Goal: Information Seeking & Learning: Check status

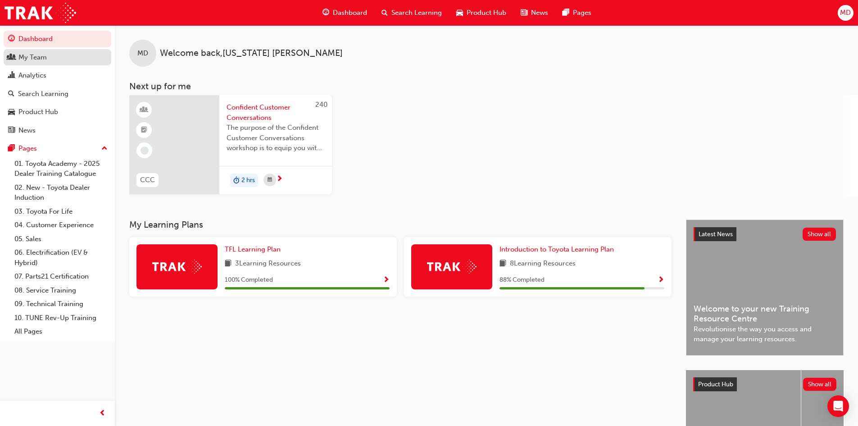
click at [41, 62] on div "My Team" at bounding box center [57, 57] width 99 height 11
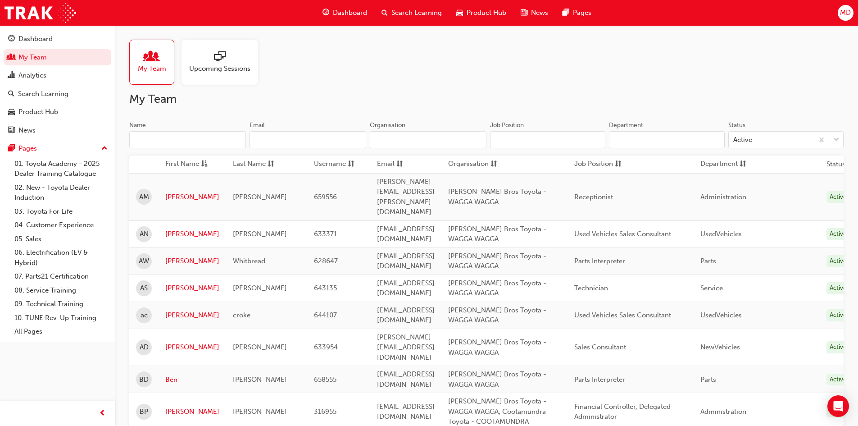
click at [212, 68] on span "Upcoming Sessions" at bounding box center [219, 69] width 61 height 10
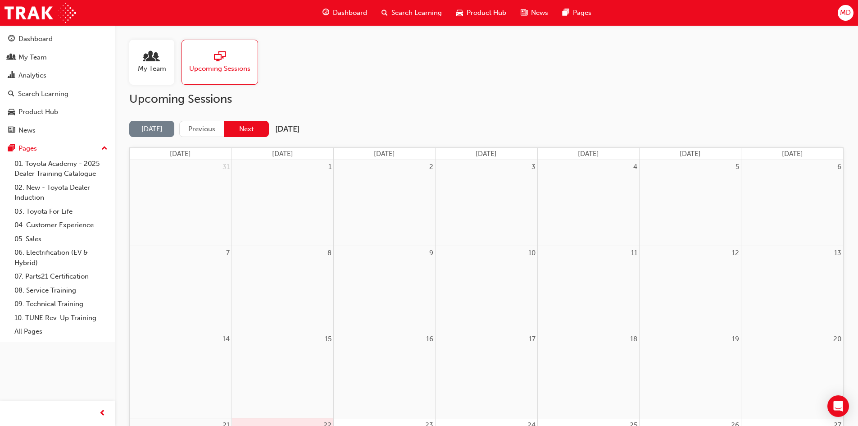
click at [243, 136] on button "Next" at bounding box center [246, 129] width 45 height 17
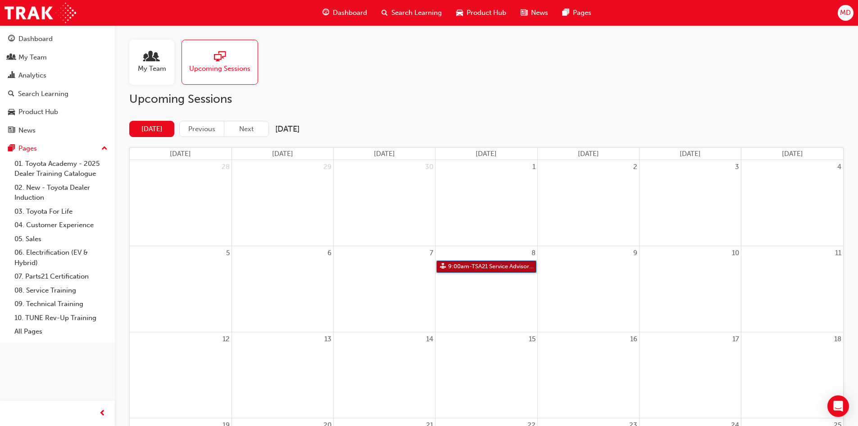
click at [488, 267] on link "9:00am - TSA21 Service Advisor Course ( face to face)" at bounding box center [487, 266] width 100 height 12
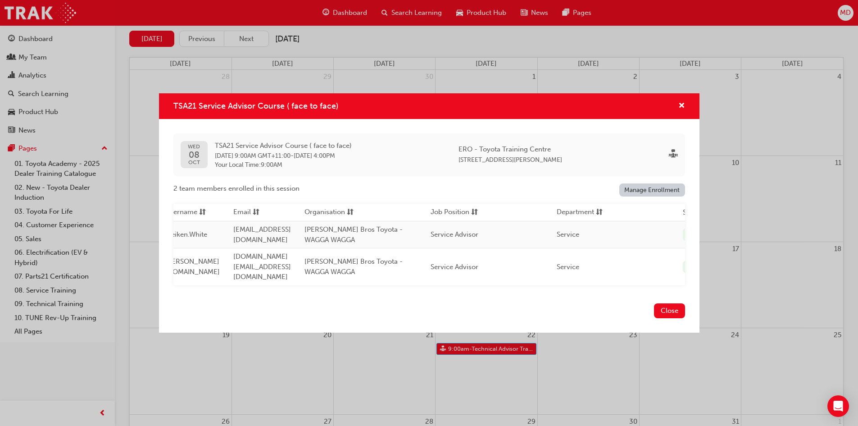
scroll to position [0, 266]
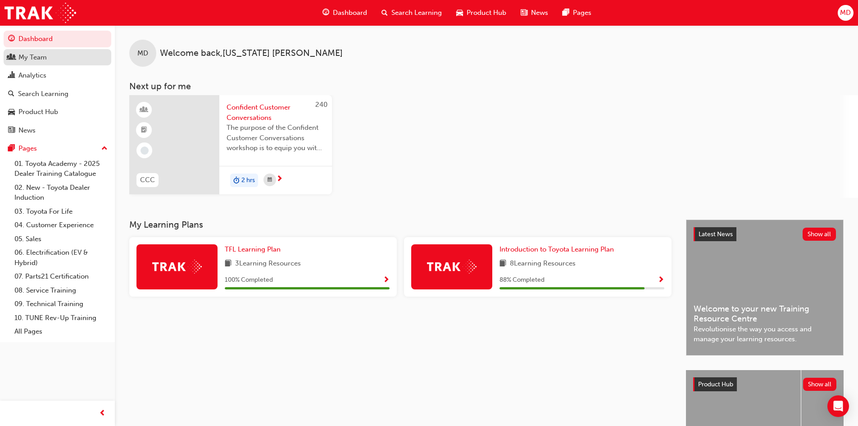
click at [42, 63] on link "My Team" at bounding box center [58, 57] width 108 height 17
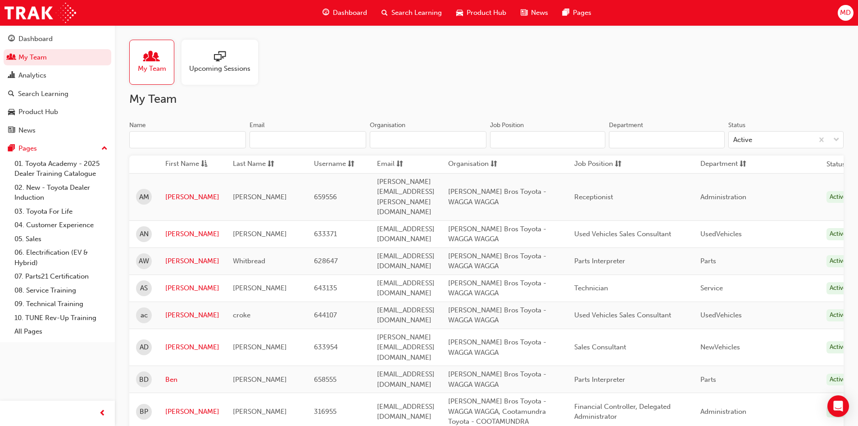
click at [215, 77] on div "Upcoming Sessions" at bounding box center [220, 62] width 77 height 45
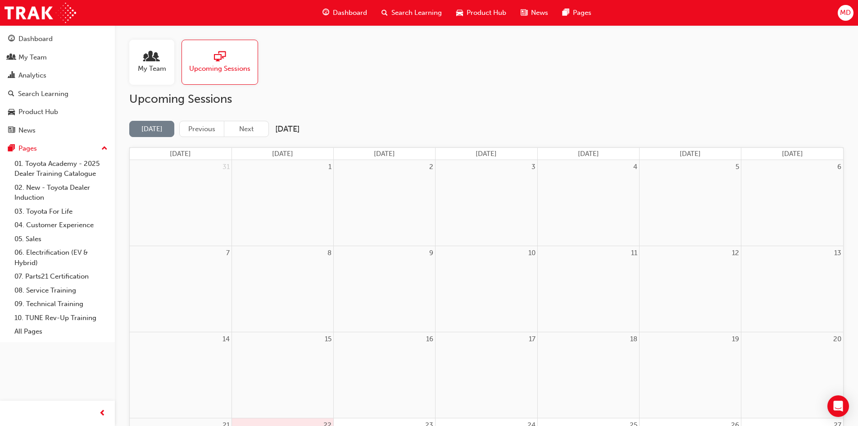
click at [253, 130] on button "Next" at bounding box center [246, 129] width 45 height 17
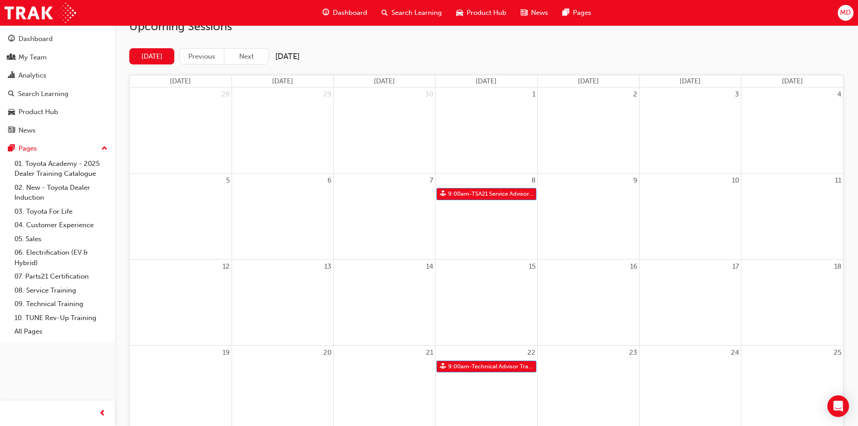
scroll to position [90, 0]
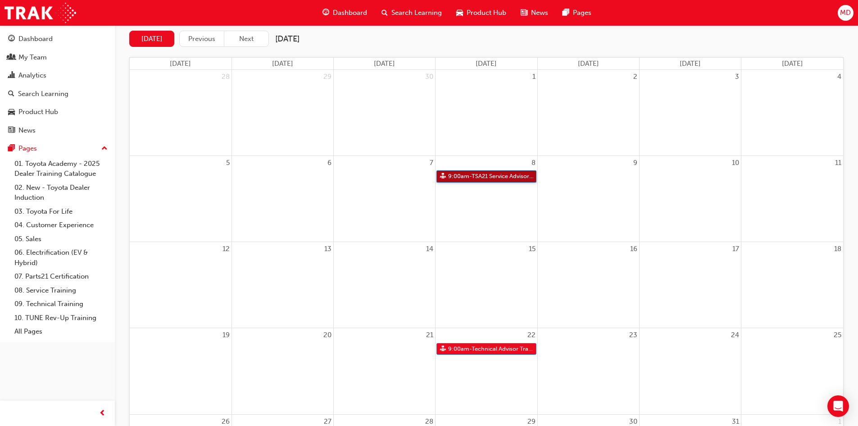
click at [428, 177] on link "9:00am - TSA21 Service Advisor Course ( face to face)" at bounding box center [487, 176] width 100 height 12
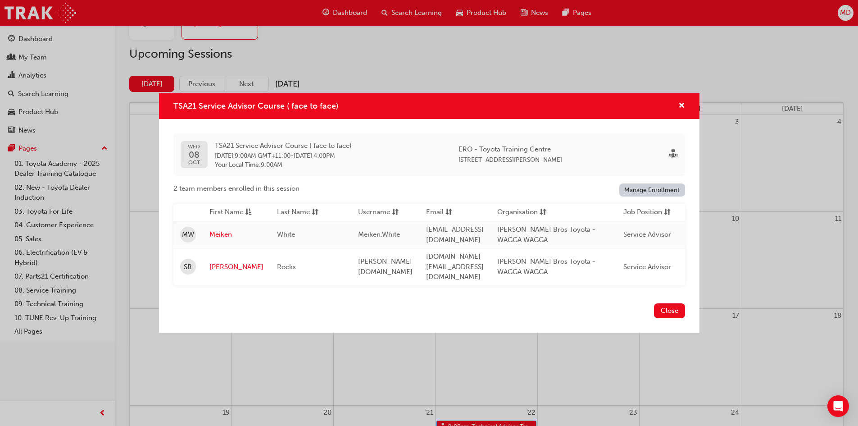
scroll to position [0, 0]
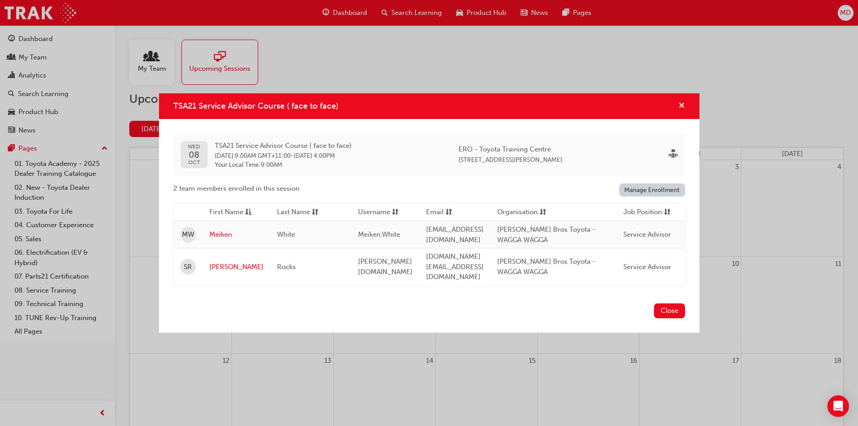
click at [428, 110] on span "cross-icon" at bounding box center [681, 106] width 7 height 8
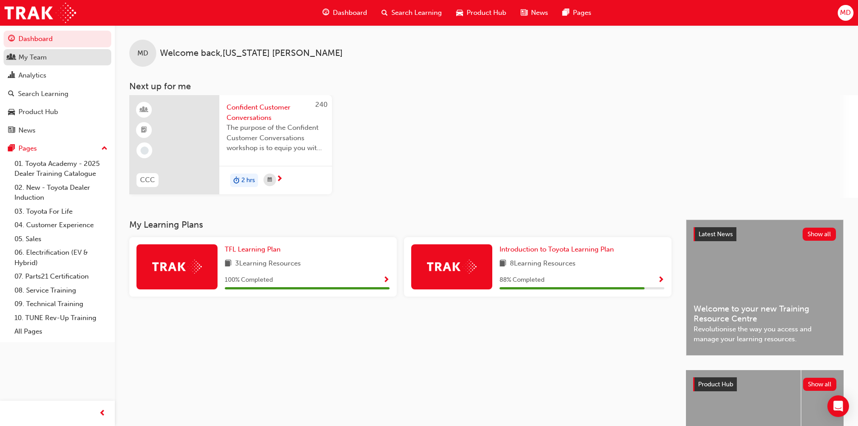
click at [62, 58] on div "My Team" at bounding box center [57, 57] width 99 height 11
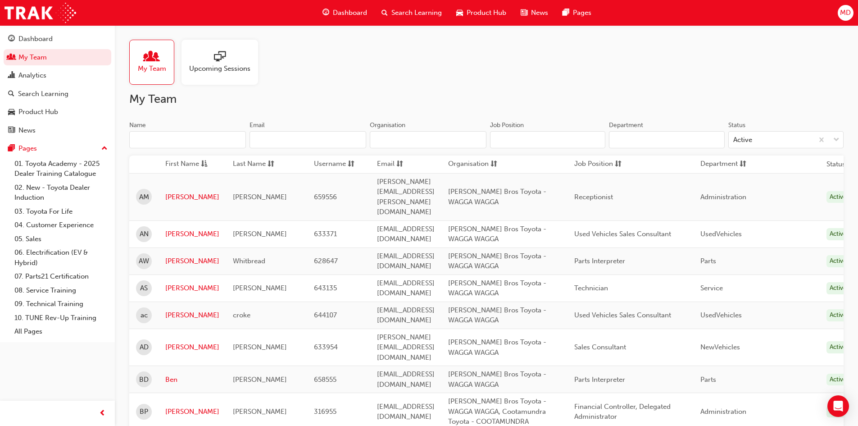
click at [237, 69] on span "Upcoming Sessions" at bounding box center [219, 69] width 61 height 10
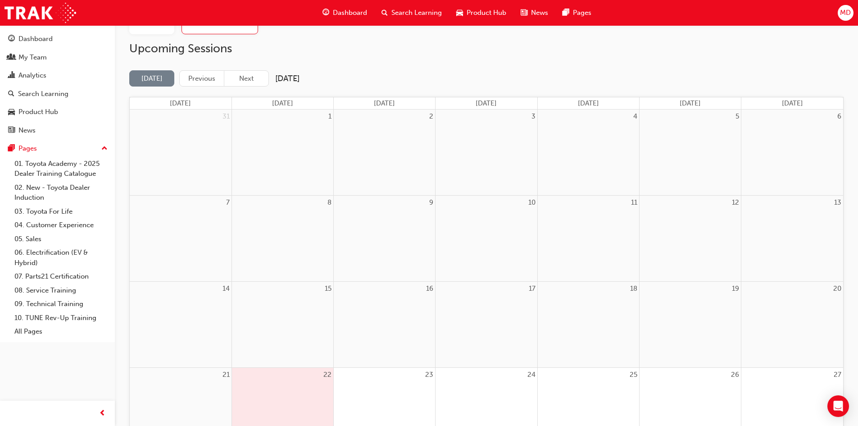
scroll to position [45, 0]
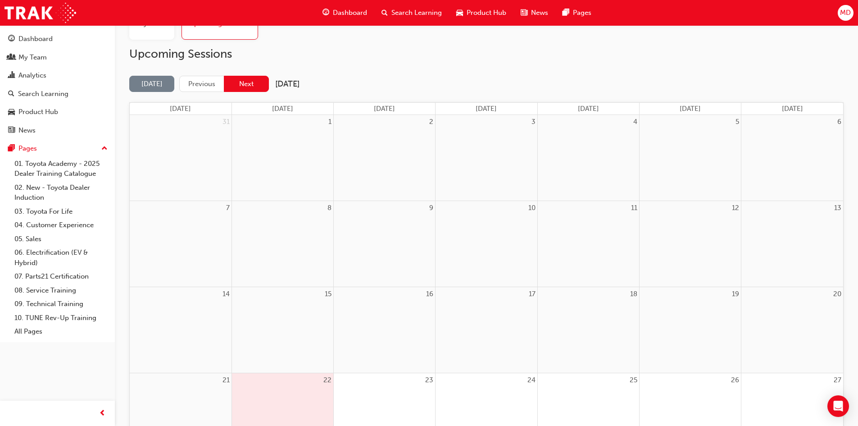
click at [245, 84] on button "Next" at bounding box center [246, 84] width 45 height 17
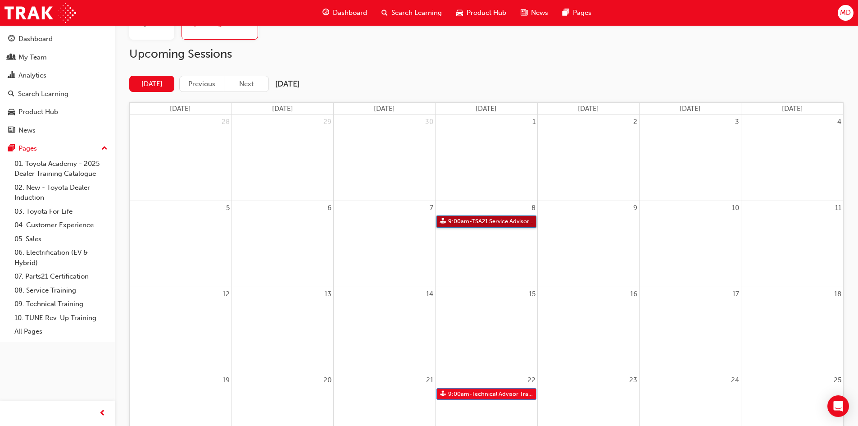
click at [482, 220] on link "9:00am - TSA21 Service Advisor Course ( face to face)" at bounding box center [487, 221] width 100 height 12
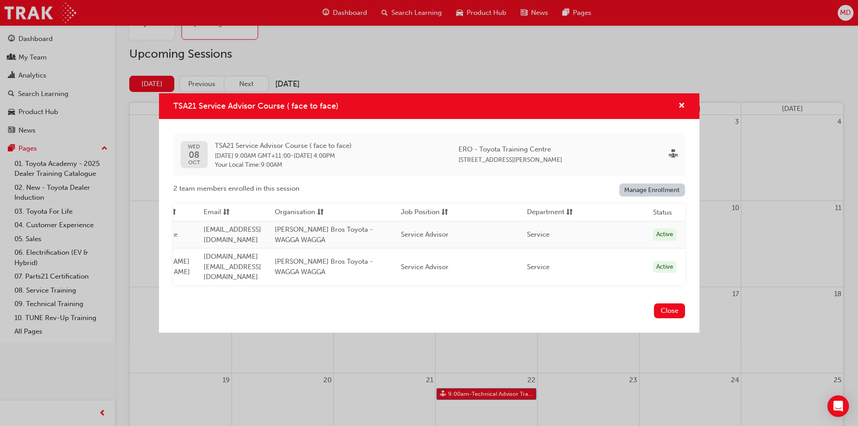
scroll to position [0, 0]
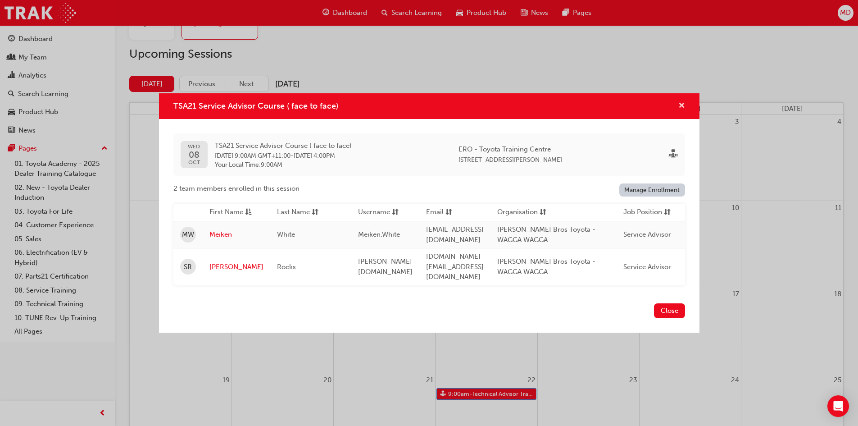
click at [681, 103] on span "cross-icon" at bounding box center [681, 106] width 7 height 8
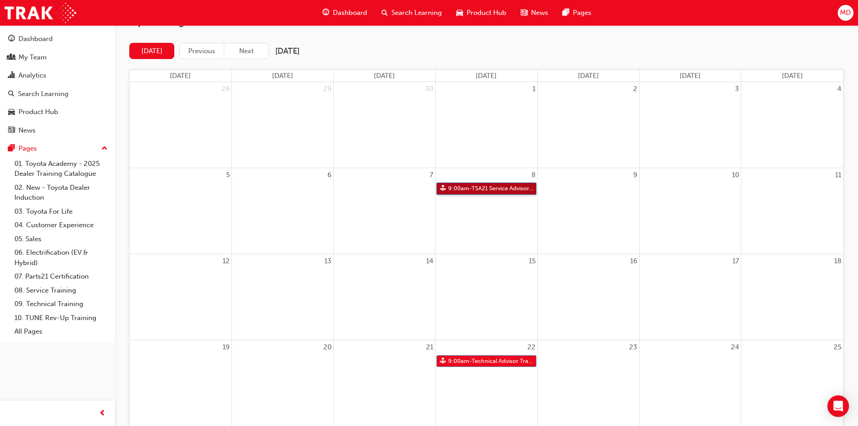
scroll to position [90, 0]
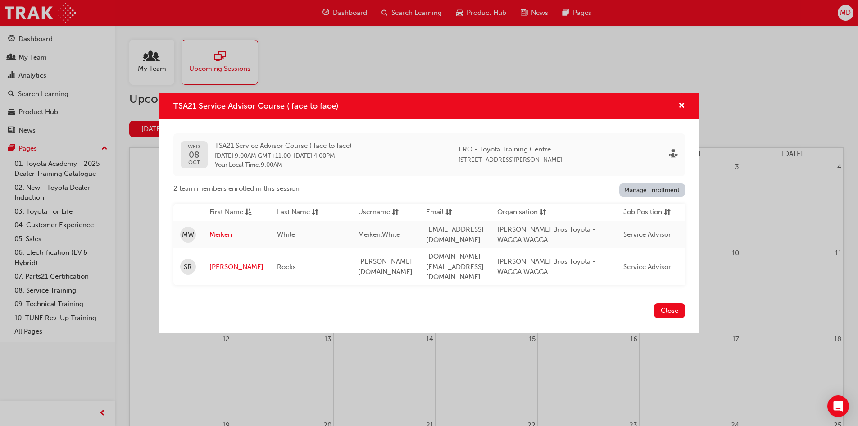
scroll to position [90, 0]
